Goal: Task Accomplishment & Management: Use online tool/utility

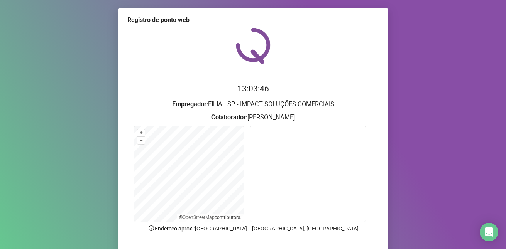
scroll to position [52, 0]
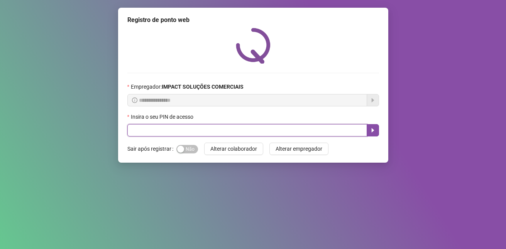
click at [275, 128] on input "text" at bounding box center [247, 130] width 240 height 12
type input "*****"
